Goal: Complete application form

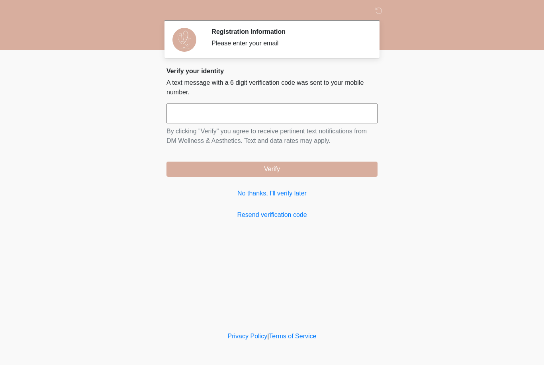
click at [223, 117] on input "text" at bounding box center [271, 113] width 211 height 20
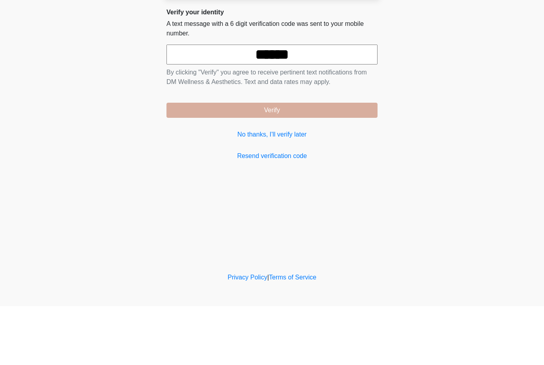
type input "******"
click at [313, 162] on button "Verify" at bounding box center [271, 169] width 211 height 15
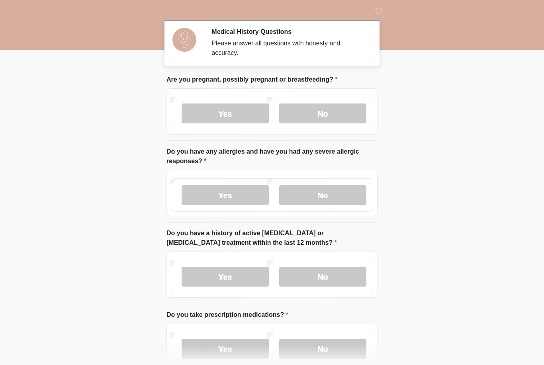
click at [328, 110] on label "No" at bounding box center [322, 113] width 87 height 20
click at [332, 196] on label "No" at bounding box center [322, 195] width 87 height 20
click at [337, 276] on label "No" at bounding box center [322, 277] width 87 height 20
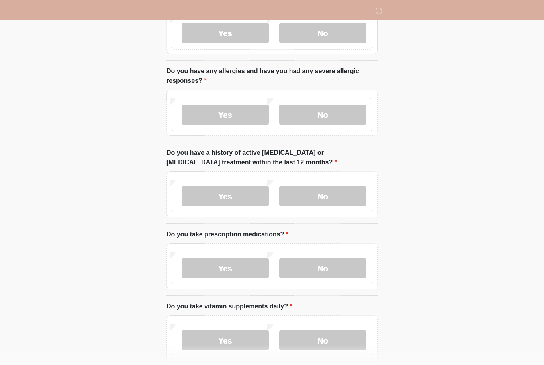
click at [227, 274] on label "Yes" at bounding box center [224, 269] width 87 height 20
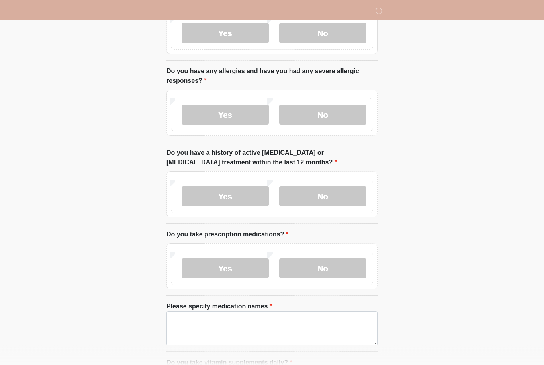
scroll to position [80, 0]
click at [236, 328] on textarea "Please specify medication names" at bounding box center [271, 328] width 211 height 34
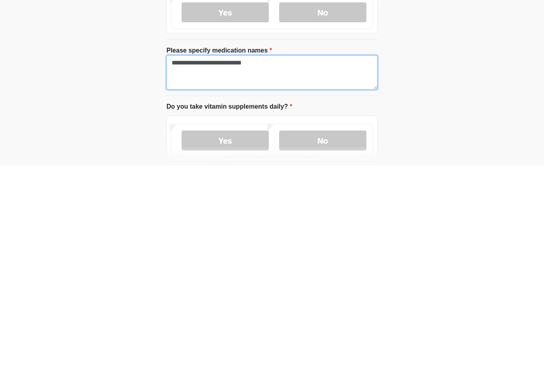
scroll to position [140, 0]
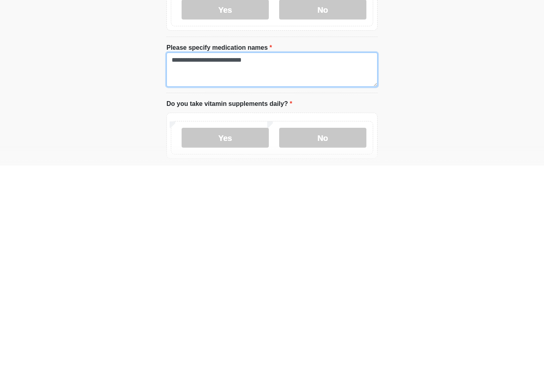
type textarea "**********"
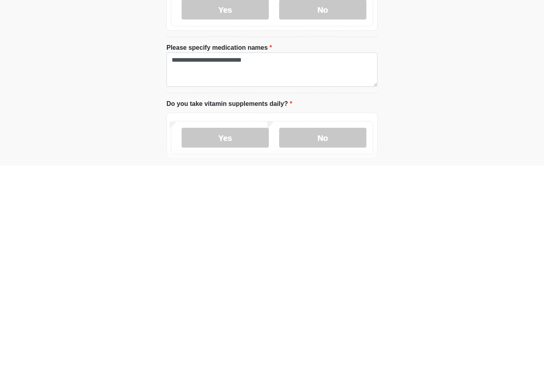
click at [330, 327] on label "No" at bounding box center [322, 337] width 87 height 20
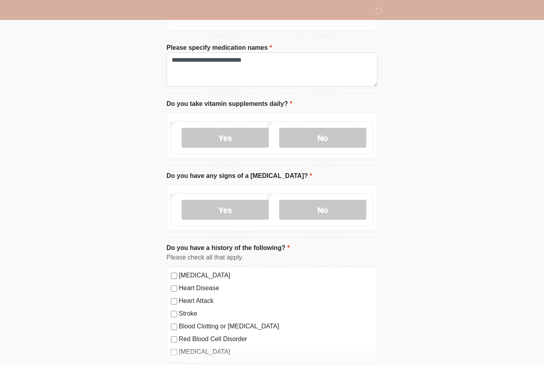
click at [339, 211] on label "No" at bounding box center [322, 210] width 87 height 20
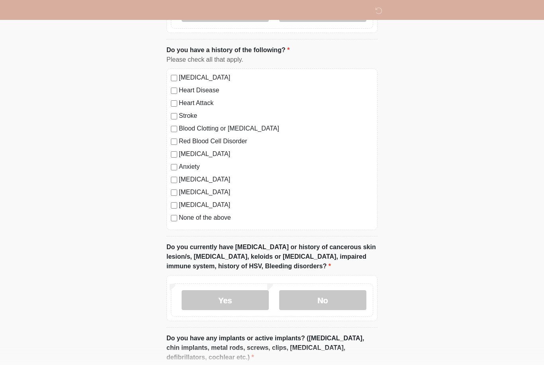
scroll to position [539, 0]
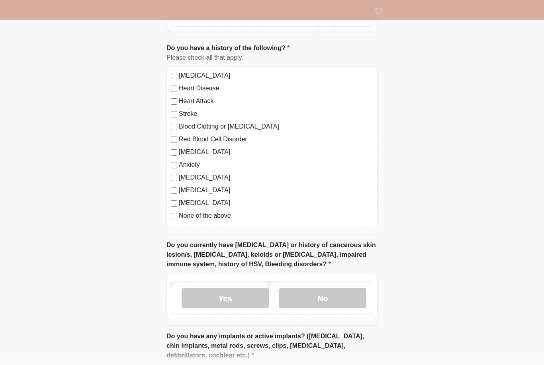
click at [334, 296] on label "No" at bounding box center [322, 298] width 87 height 20
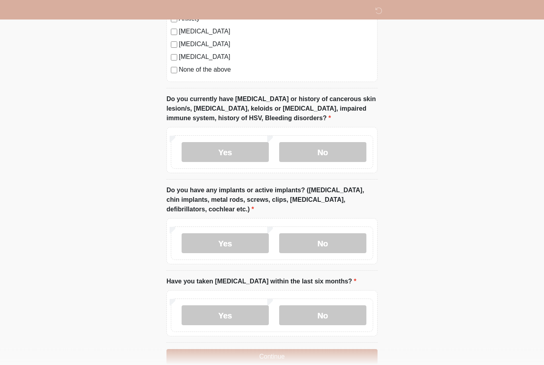
scroll to position [683, 0]
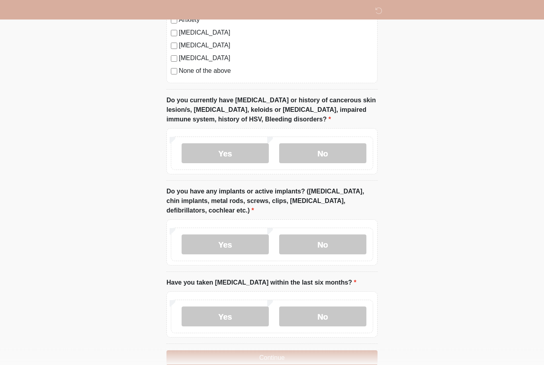
click at [335, 245] on label "No" at bounding box center [322, 245] width 87 height 20
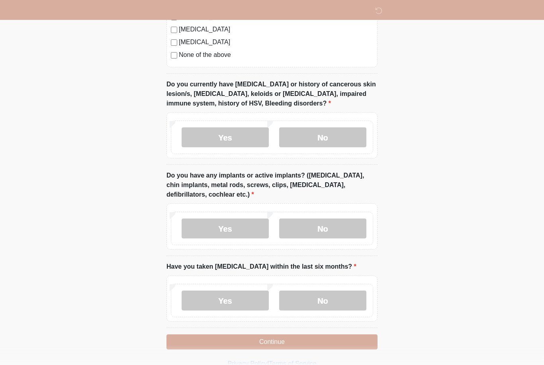
click at [332, 300] on label "No" at bounding box center [322, 301] width 87 height 20
click at [285, 343] on button "Continue" at bounding box center [271, 341] width 211 height 15
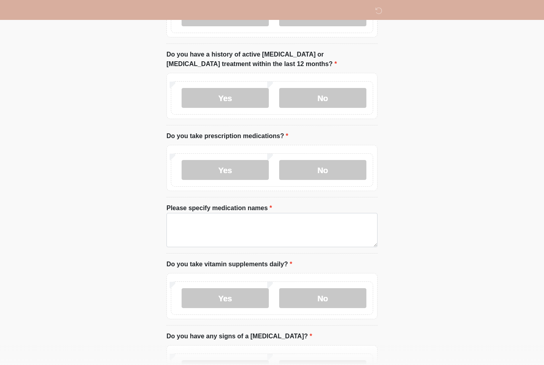
scroll to position [0, 0]
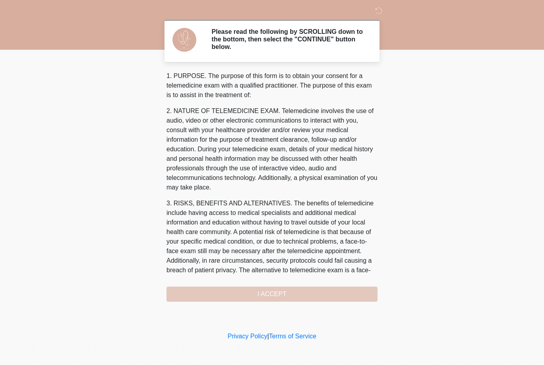
click at [301, 294] on div "1. PURPOSE. The purpose of this form is to obtain your consent for a telemedici…" at bounding box center [271, 186] width 211 height 230
click at [295, 299] on div "1. PURPOSE. The purpose of this form is to obtain your consent for a telemedici…" at bounding box center [271, 186] width 211 height 230
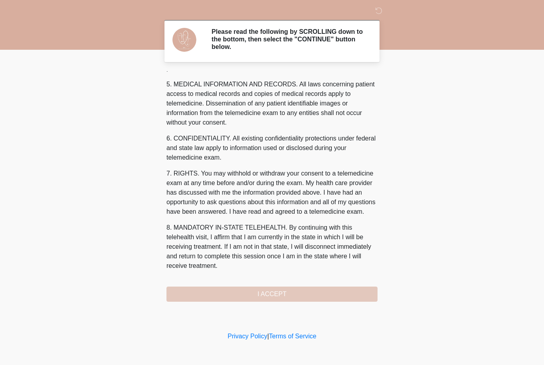
scroll to position [265, 0]
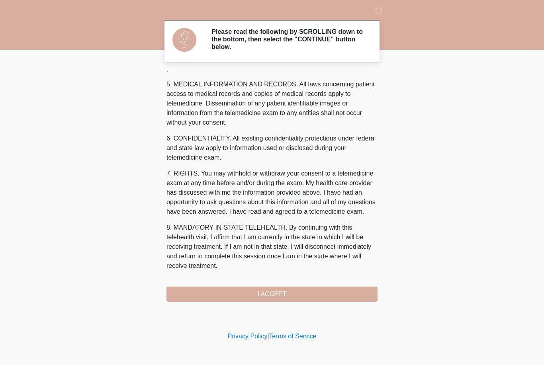
click at [321, 289] on button "I ACCEPT" at bounding box center [271, 294] width 211 height 15
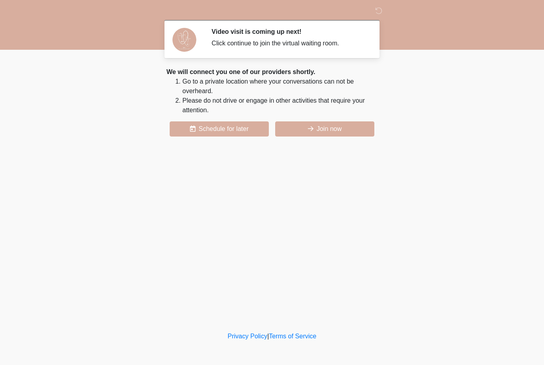
click at [339, 119] on div "We will connect you one of our providers shortly. Go to a private location wher…" at bounding box center [271, 101] width 211 height 69
click at [343, 132] on button "Join now" at bounding box center [324, 128] width 99 height 15
